Goal: Find contact information: Find contact information

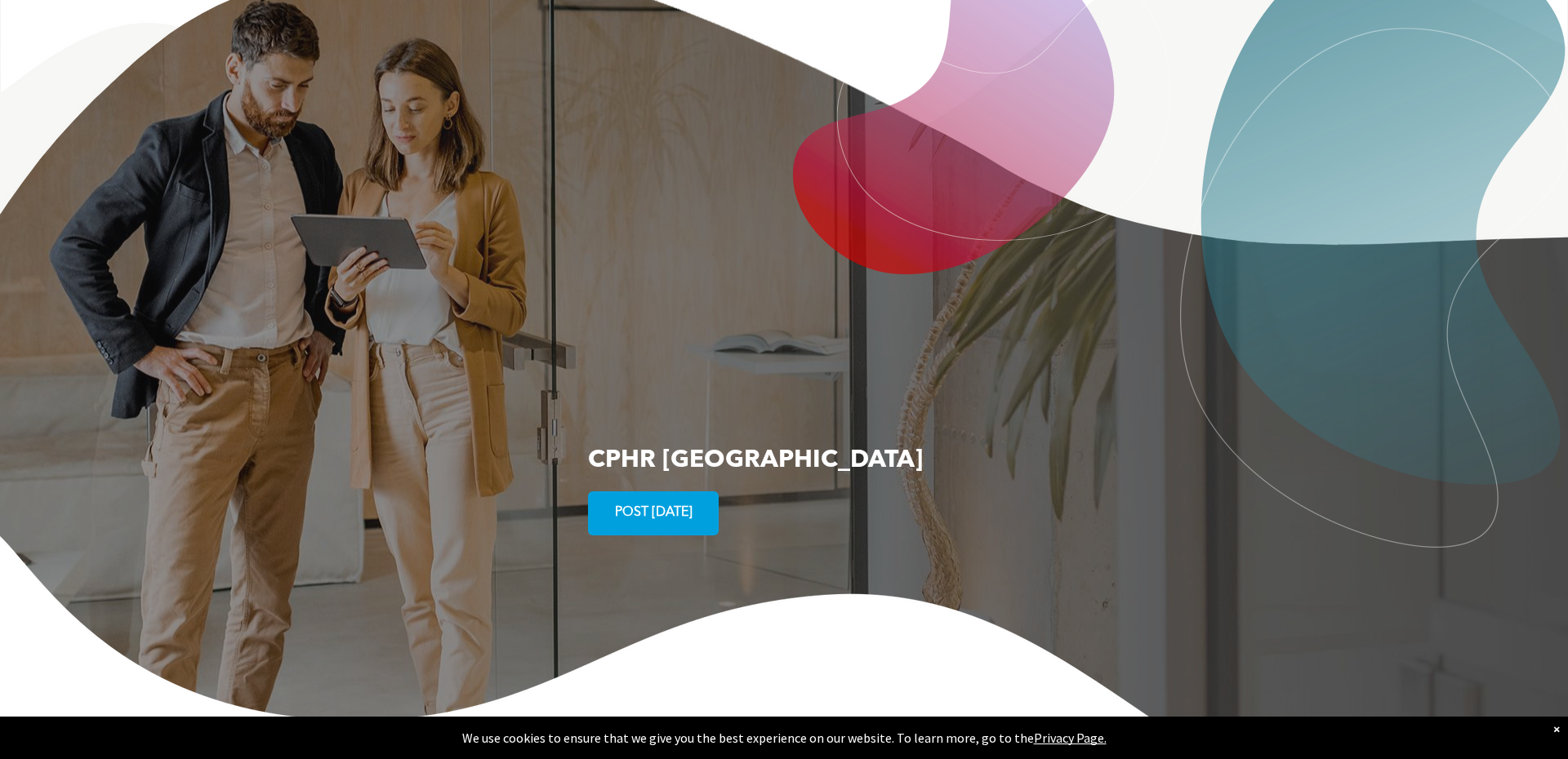
scroll to position [2998, 0]
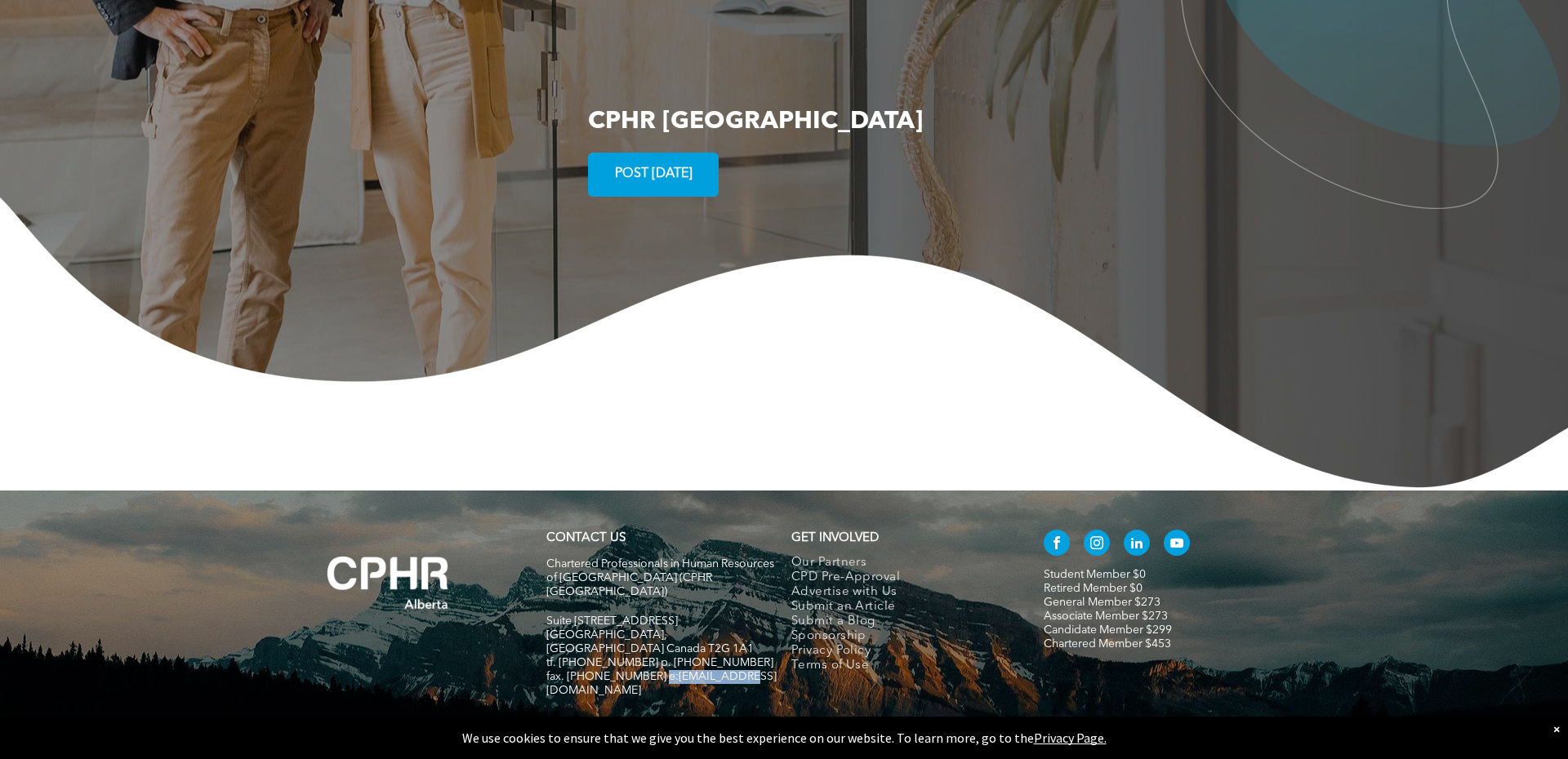
drag, startPoint x: 737, startPoint y: 602, endPoint x: 661, endPoint y: 602, distance: 76.0
click at [654, 670] on h5 "fax. [PHONE_NUMBER] e:[EMAIL_ADDRESS][DOMAIN_NAME]" at bounding box center [661, 684] width 230 height 28
copy span "[EMAIL_ADDRESS][DOMAIN_NAME]"
click at [790, 408] on img at bounding box center [784, 344] width 1568 height 294
